Goal: Task Accomplishment & Management: Manage account settings

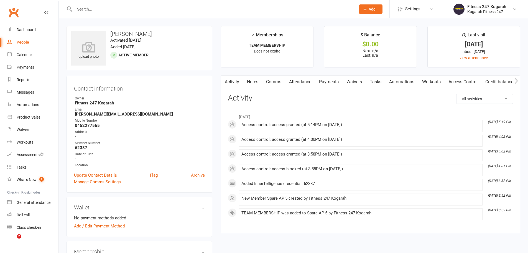
scroll to position [109, 0]
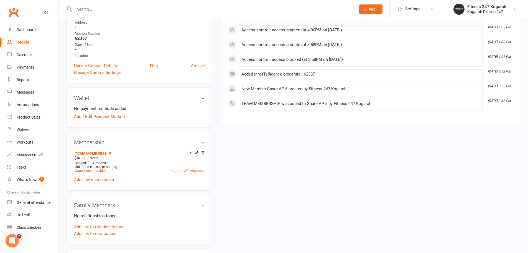
click at [105, 9] on input "text" at bounding box center [212, 9] width 279 height 8
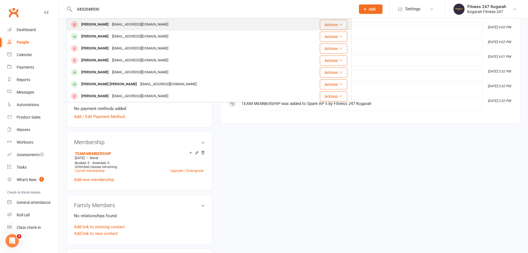
type input "0432048930"
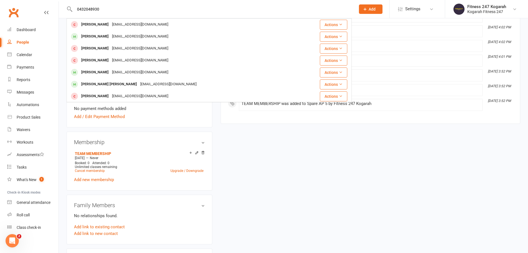
click at [97, 22] on div "[PERSON_NAME]" at bounding box center [95, 25] width 31 height 8
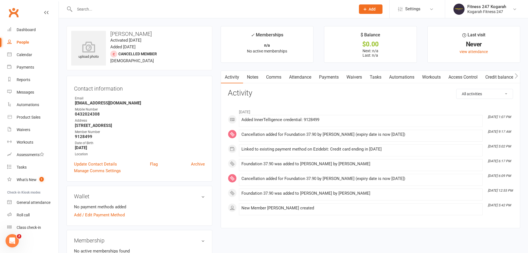
click at [139, 6] on input "text" at bounding box center [212, 9] width 279 height 8
paste input "0432048930"
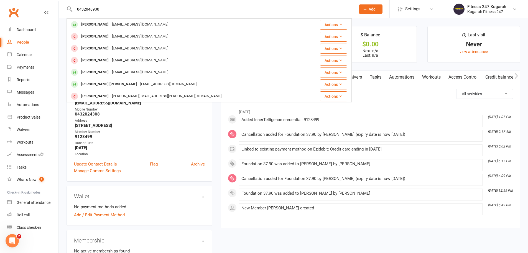
drag, startPoint x: 162, startPoint y: 10, endPoint x: 65, endPoint y: 8, distance: 97.1
click at [65, 8] on react-component "0432048930 [PERSON_NAME] [PERSON_NAME][EMAIL_ADDRESS][DOMAIN_NAME] Actions [PER…" at bounding box center [176, 9] width 352 height 18
paste input "[PERSON_NAME]"
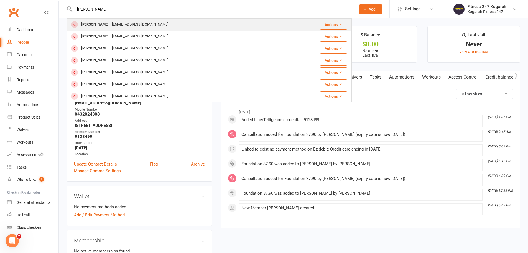
type input "[PERSON_NAME]"
click at [83, 24] on div "[PERSON_NAME]" at bounding box center [95, 25] width 31 height 8
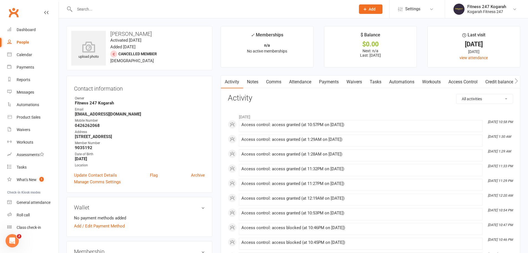
click at [108, 7] on input "text" at bounding box center [212, 9] width 279 height 8
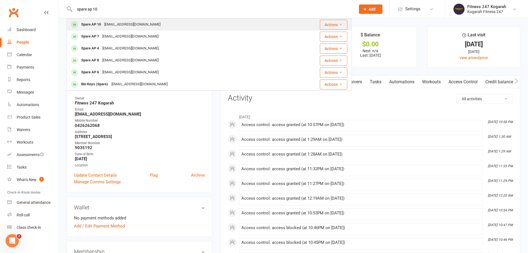
type input "spare ap 10"
click at [105, 26] on div "[EMAIL_ADDRESS][DOMAIN_NAME]" at bounding box center [133, 25] width 60 height 8
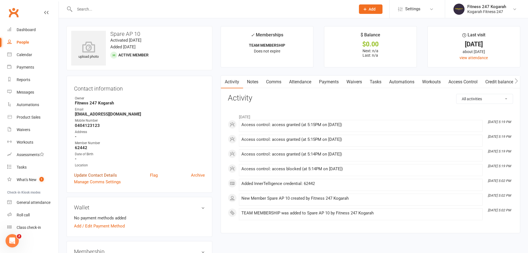
click at [103, 174] on link "Update Contact Details" at bounding box center [95, 175] width 43 height 7
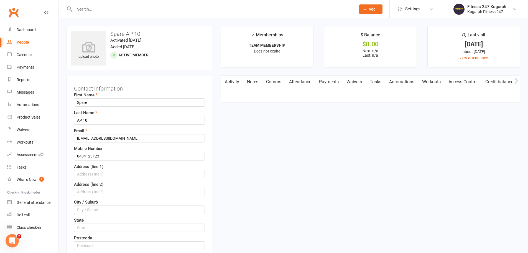
scroll to position [26, 0]
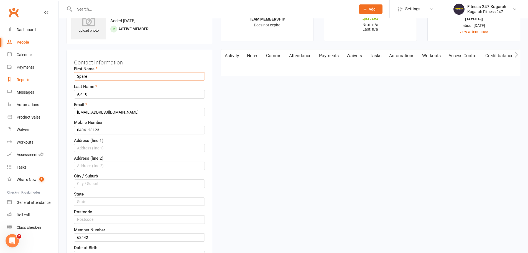
drag, startPoint x: 84, startPoint y: 77, endPoint x: 47, endPoint y: 75, distance: 36.7
paste input "[PERSON_NAME]"
type input "Zohaib"
paste input "[PERSON_NAME]"
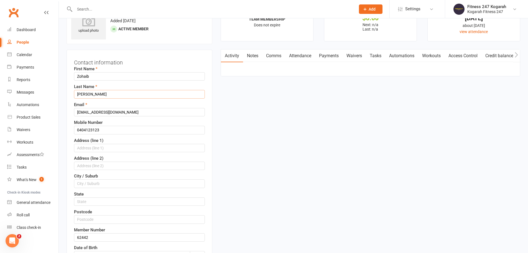
type input "[PERSON_NAME]"
drag, startPoint x: 102, startPoint y: 112, endPoint x: 63, endPoint y: 111, distance: 39.1
paste input "[EMAIL_ADDRESS]"
type input "[EMAIL_ADDRESS][DOMAIN_NAME]"
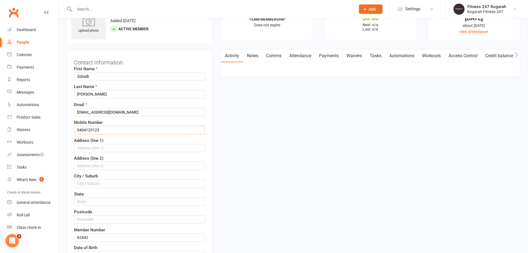
drag, startPoint x: 107, startPoint y: 128, endPoint x: 57, endPoint y: 128, distance: 50.8
paste input "26262068"
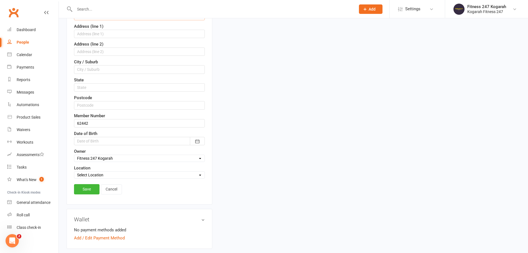
scroll to position [165, 0]
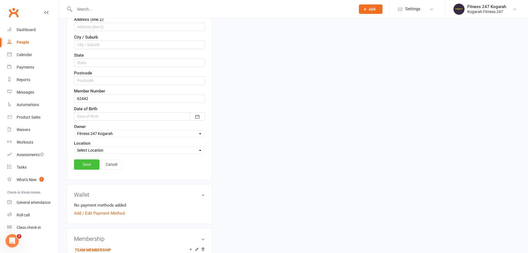
type input "0426262068"
click at [87, 164] on link "Save" at bounding box center [87, 164] width 26 height 10
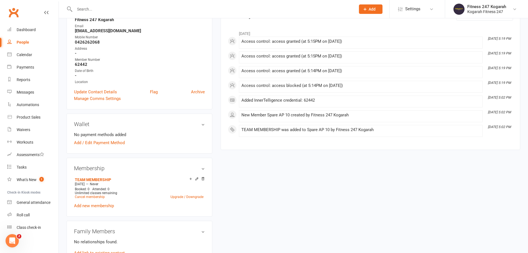
scroll to position [0, 0]
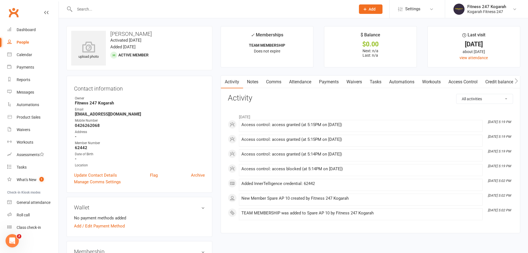
click at [110, 9] on input "text" at bounding box center [212, 9] width 279 height 8
paste input "[PERSON_NAME]"
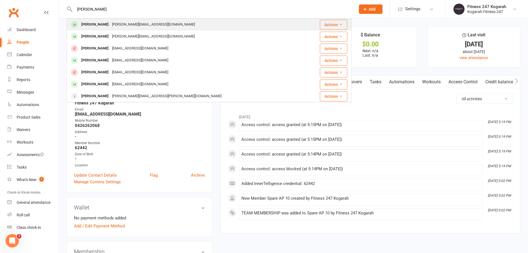
type input "[PERSON_NAME]"
click at [103, 25] on div "[PERSON_NAME]" at bounding box center [95, 25] width 31 height 8
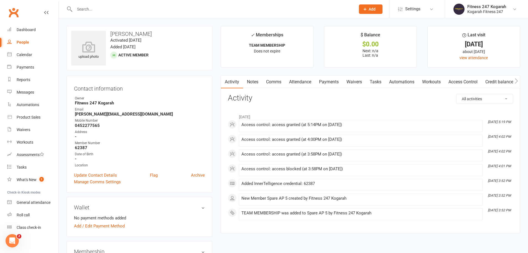
click at [126, 12] on input "text" at bounding box center [212, 9] width 279 height 8
paste input "[PERSON_NAME]"
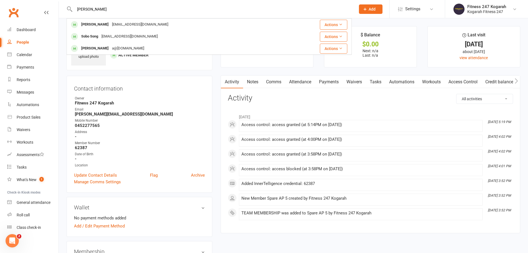
type input "[PERSON_NAME]"
click at [119, 24] on div "[EMAIL_ADDRESS][DOMAIN_NAME]" at bounding box center [140, 25] width 60 height 8
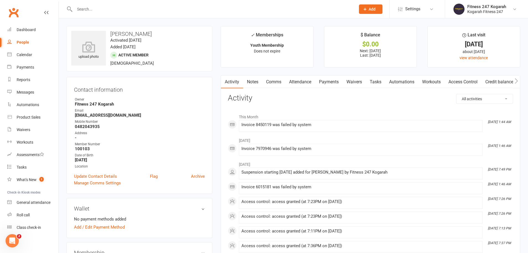
click at [470, 79] on link "Access Control" at bounding box center [463, 81] width 37 height 13
